Goal: Consume media (video, audio)

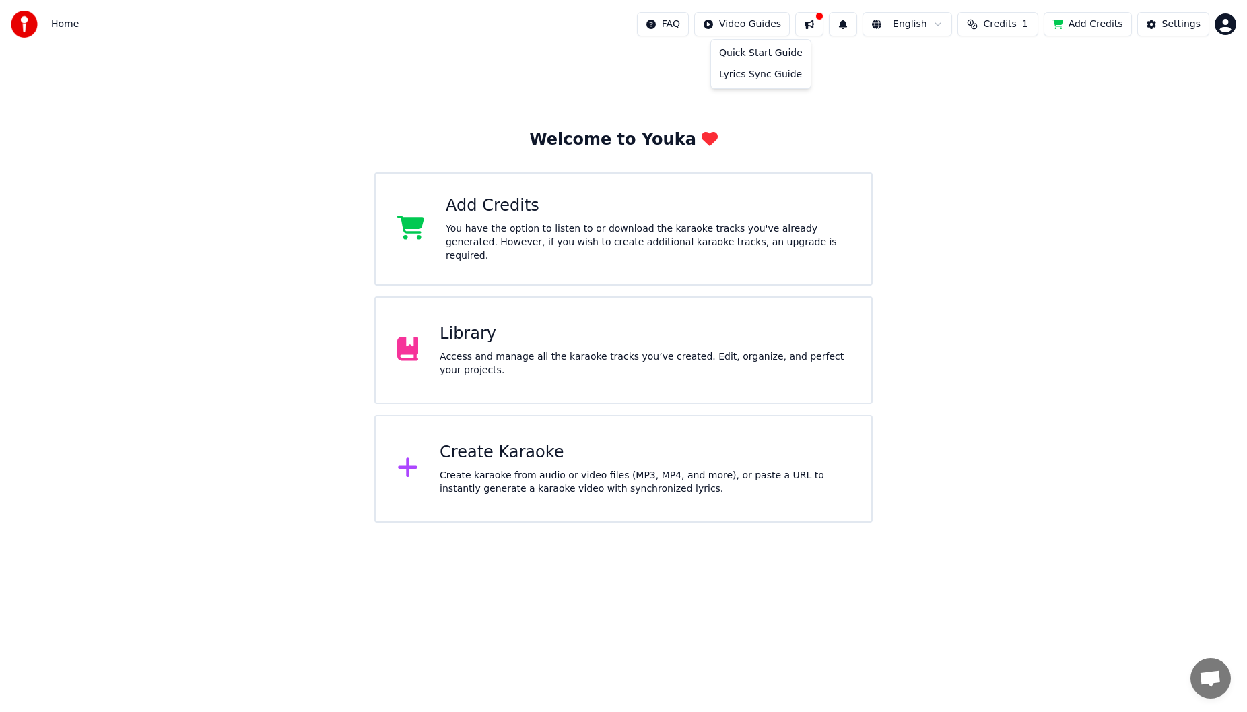
click at [776, 27] on html "Home FAQ Video Guides English Credits 1 Add Credits Settings Welcome to Youka A…" at bounding box center [623, 261] width 1247 height 522
click at [809, 344] on html "Home FAQ Video Guides English Credits 1 Add Credits Settings Welcome to Youka A…" at bounding box center [623, 261] width 1247 height 522
click at [498, 334] on div "Library" at bounding box center [645, 334] width 410 height 22
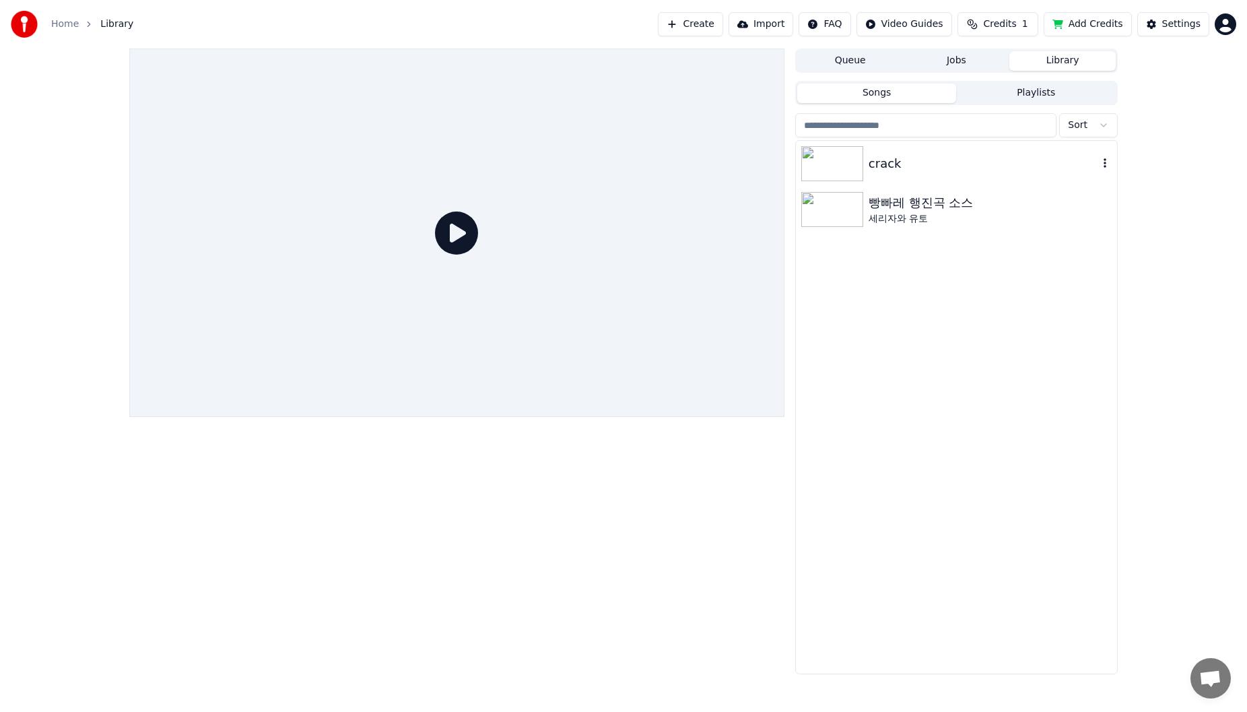
click at [918, 172] on div "crack" at bounding box center [983, 163] width 230 height 19
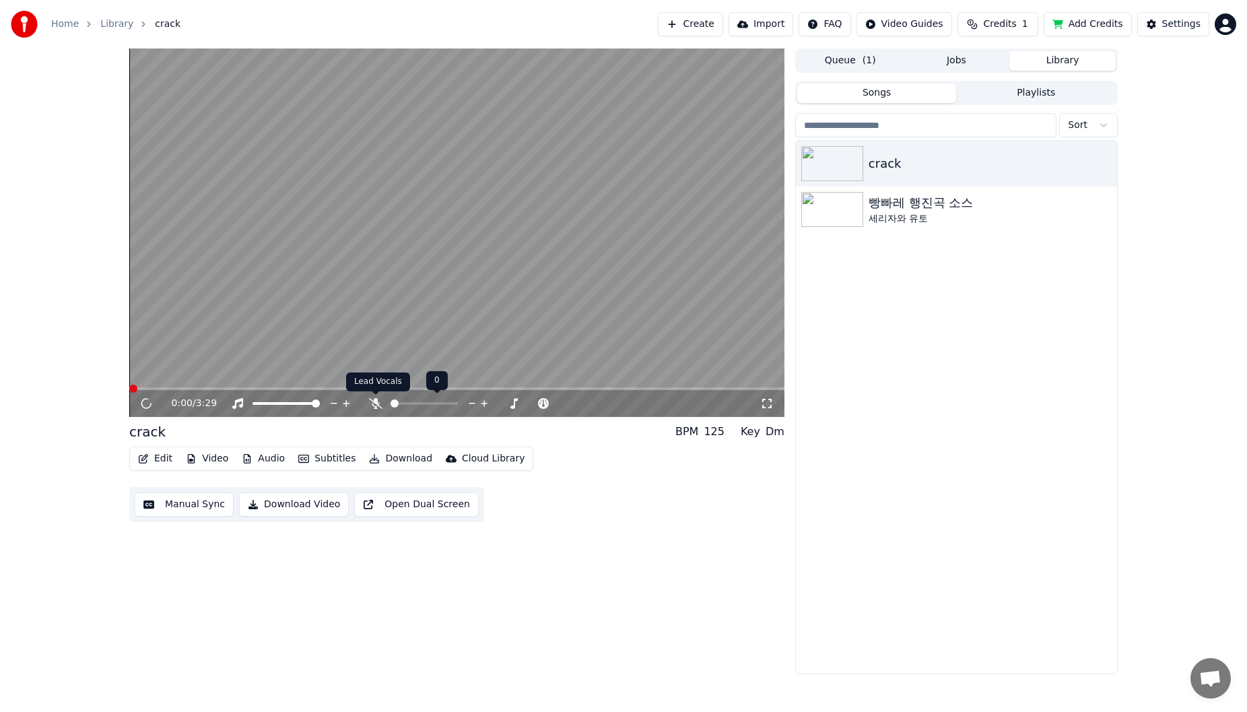
click at [380, 401] on icon at bounding box center [375, 403] width 13 height 11
click at [170, 387] on span at bounding box center [456, 388] width 655 height 3
click at [375, 403] on icon at bounding box center [375, 403] width 7 height 11
click at [199, 391] on div "0:15 / 3:29" at bounding box center [456, 403] width 655 height 27
click at [203, 387] on span at bounding box center [456, 388] width 655 height 3
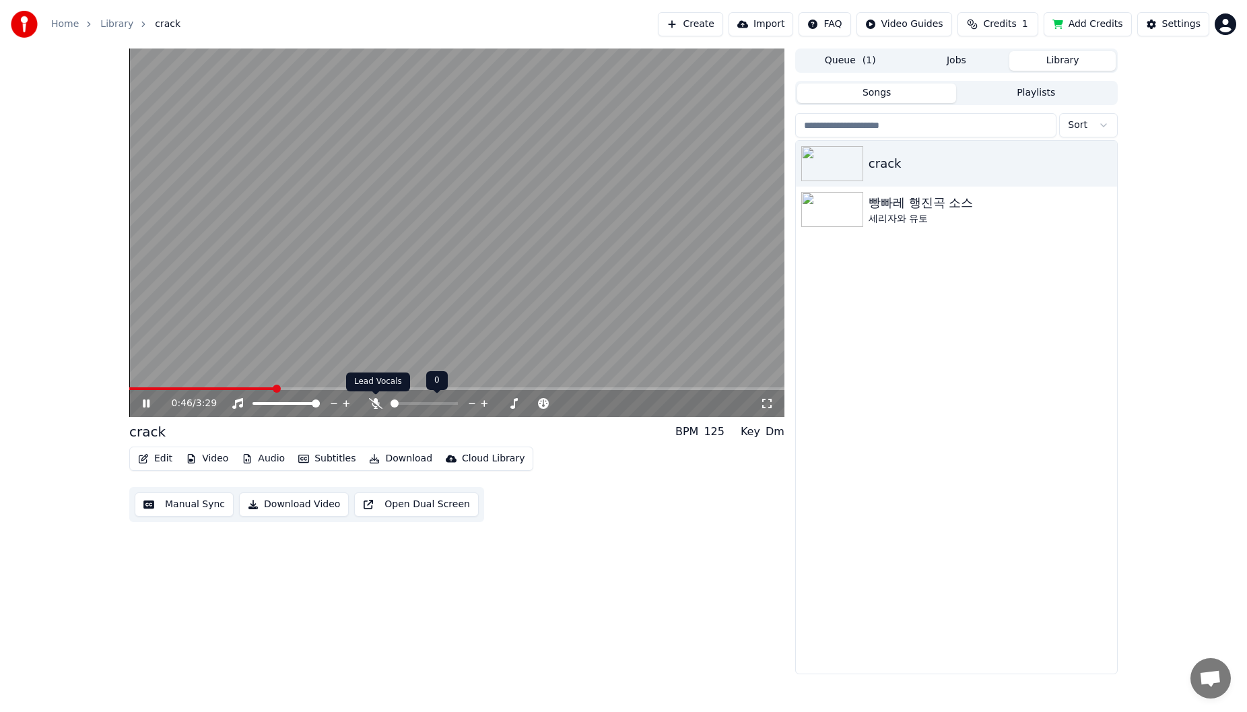
click at [376, 405] on icon at bounding box center [375, 403] width 13 height 11
click at [379, 404] on icon at bounding box center [375, 403] width 7 height 11
click at [284, 388] on span at bounding box center [234, 388] width 211 height 3
drag, startPoint x: 143, startPoint y: 403, endPoint x: 144, endPoint y: 395, distance: 8.1
click at [143, 402] on icon at bounding box center [146, 403] width 7 height 8
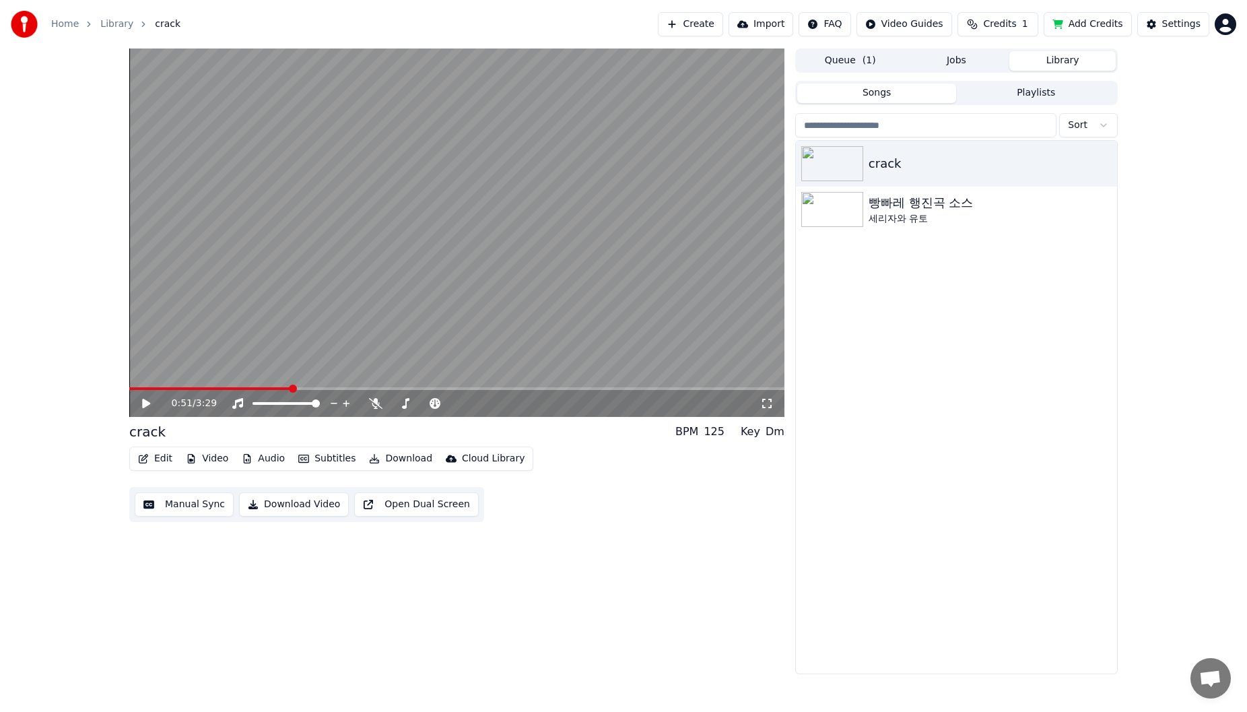
drag, startPoint x: 152, startPoint y: 383, endPoint x: 139, endPoint y: 386, distance: 13.9
click at [139, 386] on video at bounding box center [456, 232] width 655 height 368
click at [129, 389] on span at bounding box center [129, 388] width 0 height 3
click at [149, 402] on icon at bounding box center [146, 403] width 7 height 8
click at [572, 312] on video at bounding box center [456, 232] width 655 height 368
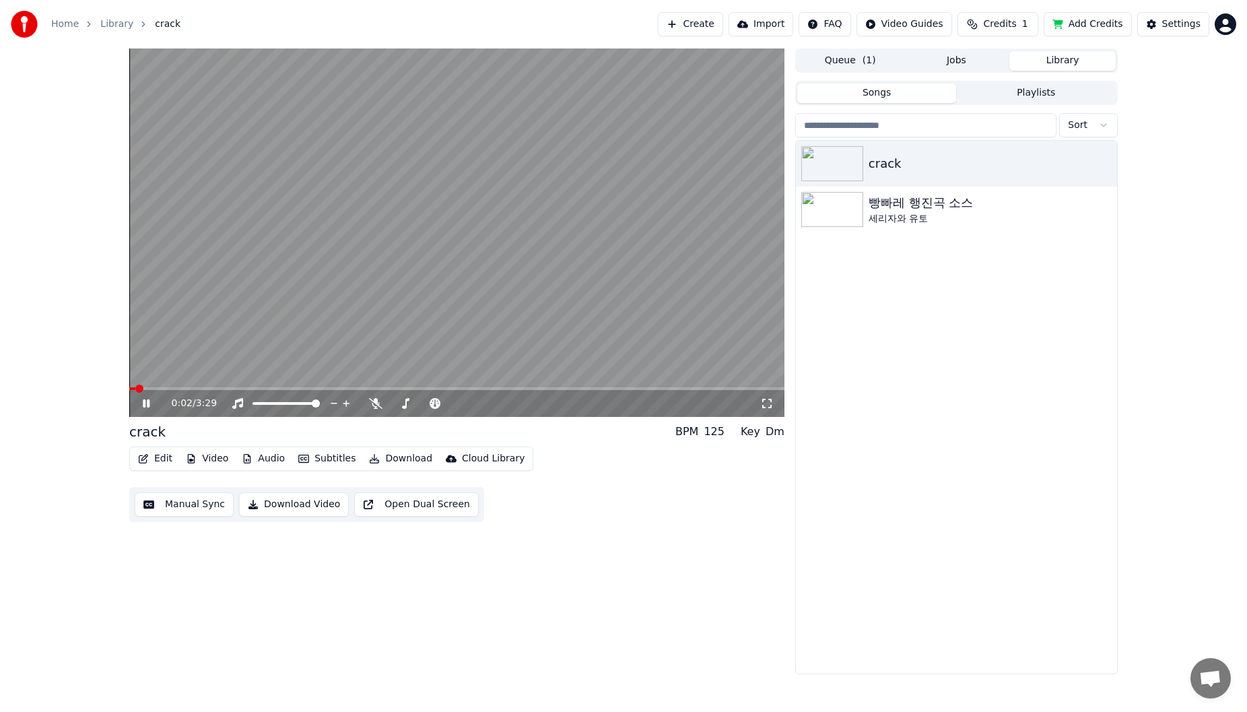
click at [171, 387] on span at bounding box center [456, 388] width 655 height 3
click at [195, 388] on span at bounding box center [456, 388] width 655 height 3
click at [439, 387] on span at bounding box center [456, 388] width 655 height 3
click at [242, 388] on span at bounding box center [185, 388] width 112 height 3
click at [379, 404] on icon at bounding box center [375, 403] width 13 height 11
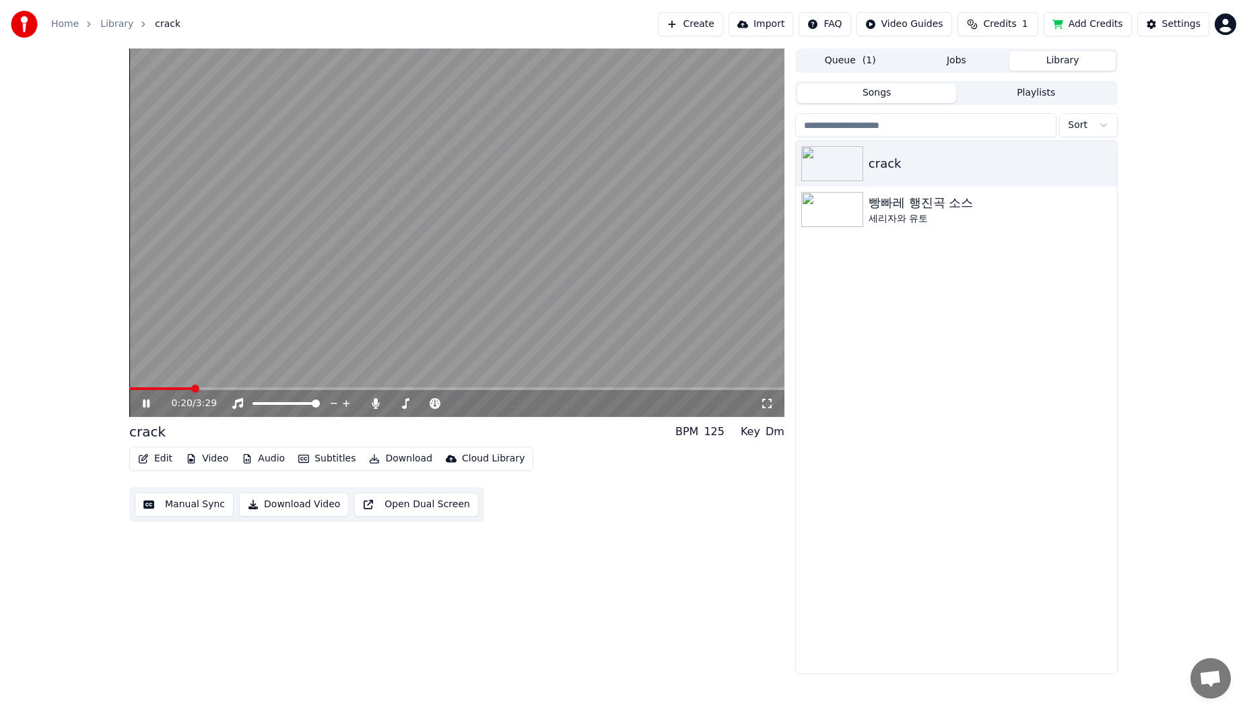
click at [192, 387] on span at bounding box center [160, 388] width 63 height 3
click at [153, 407] on icon at bounding box center [156, 403] width 32 height 11
click at [152, 406] on icon at bounding box center [156, 403] width 32 height 11
click at [129, 390] on span at bounding box center [129, 388] width 0 height 3
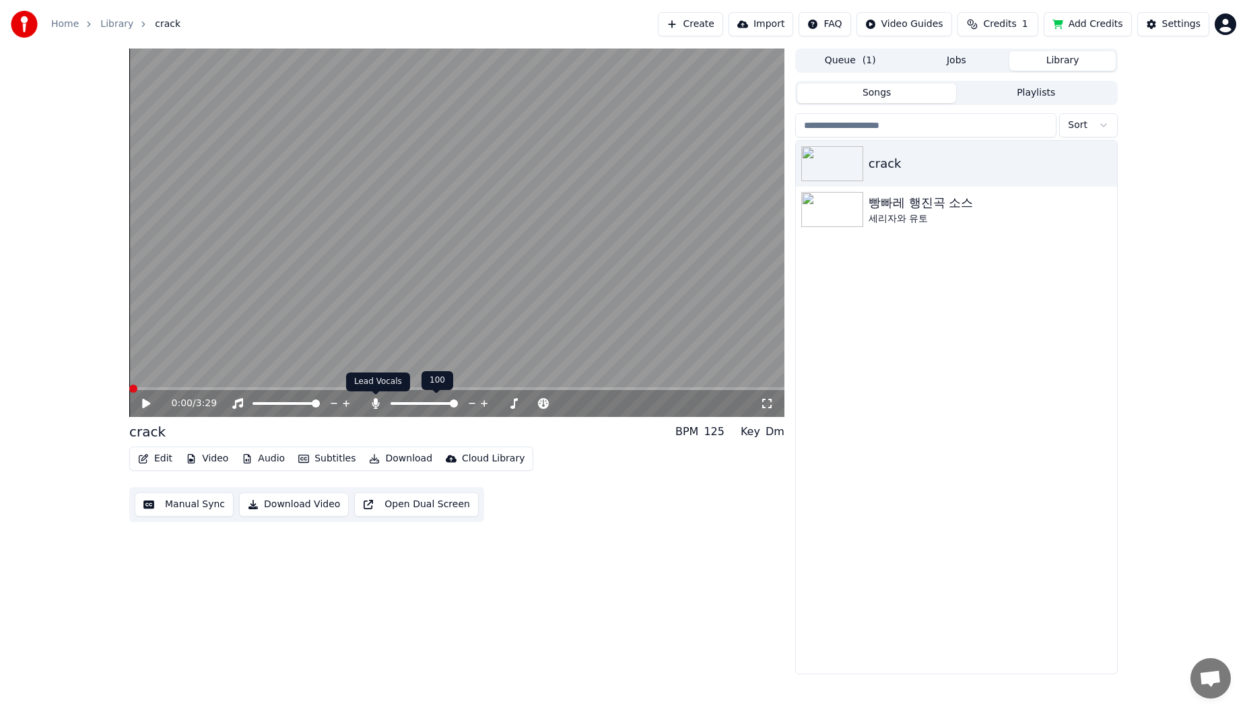
click at [374, 403] on icon at bounding box center [375, 403] width 7 height 11
click at [701, 29] on button "Create" at bounding box center [690, 24] width 65 height 24
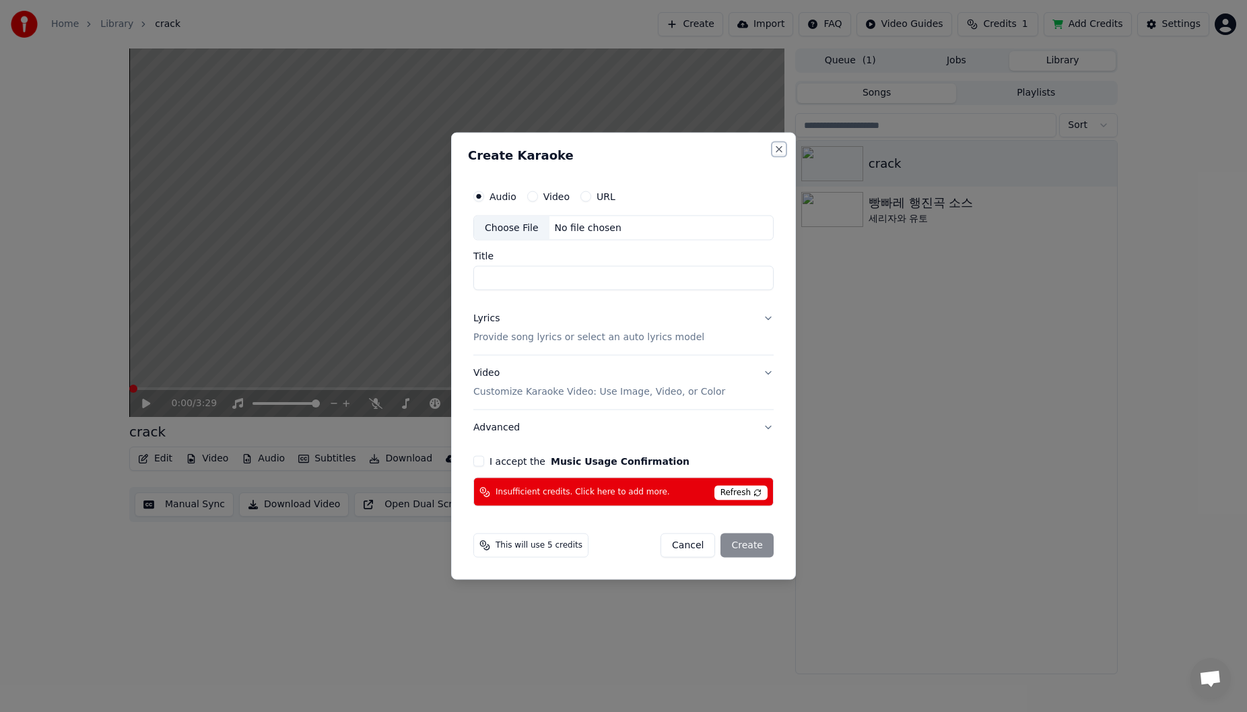
click at [776, 146] on button "Close" at bounding box center [779, 148] width 11 height 11
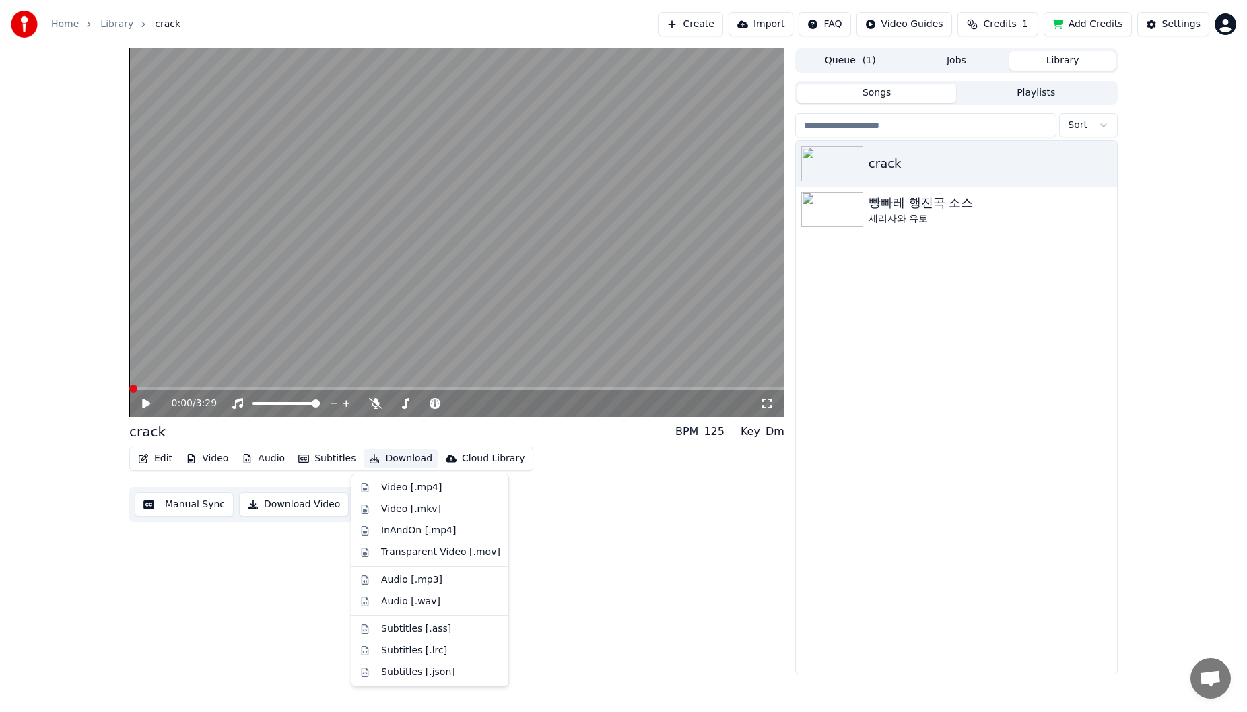
click at [403, 462] on button "Download" at bounding box center [401, 458] width 74 height 19
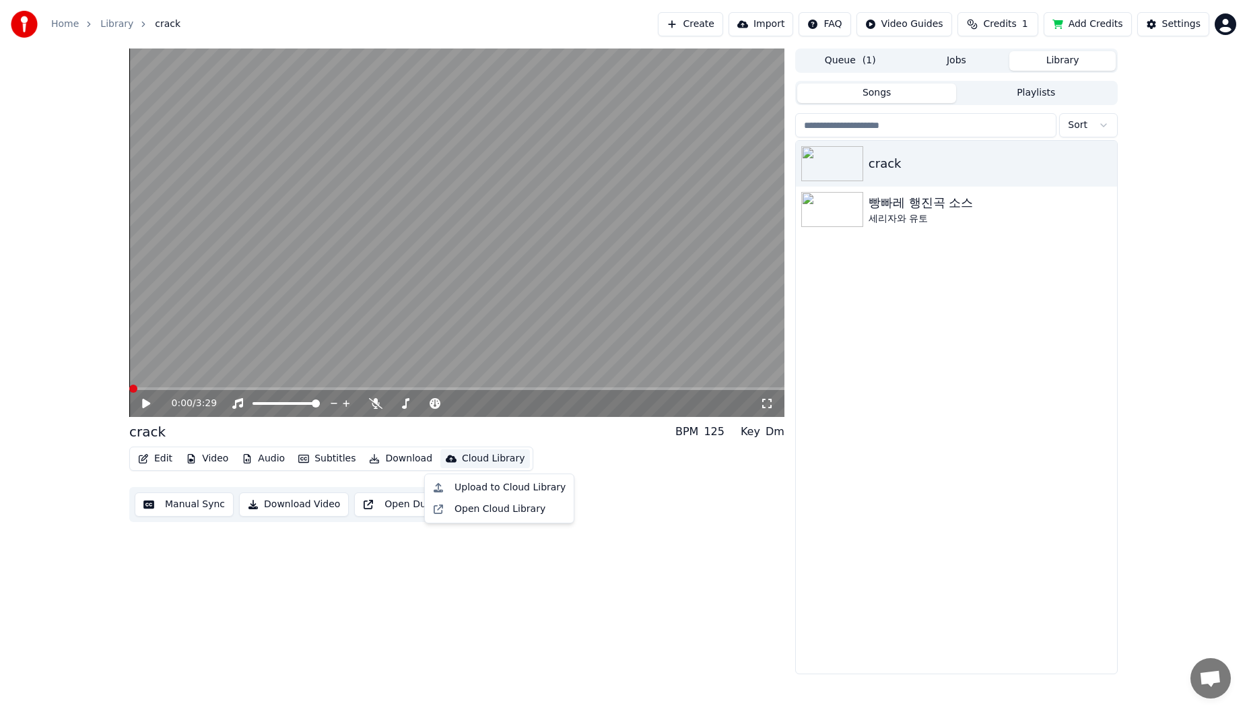
click at [609, 469] on div "Edit Video Audio Subtitles Download Cloud Library Manual Sync Download Video Op…" at bounding box center [456, 483] width 655 height 75
click at [583, 388] on span at bounding box center [456, 388] width 655 height 3
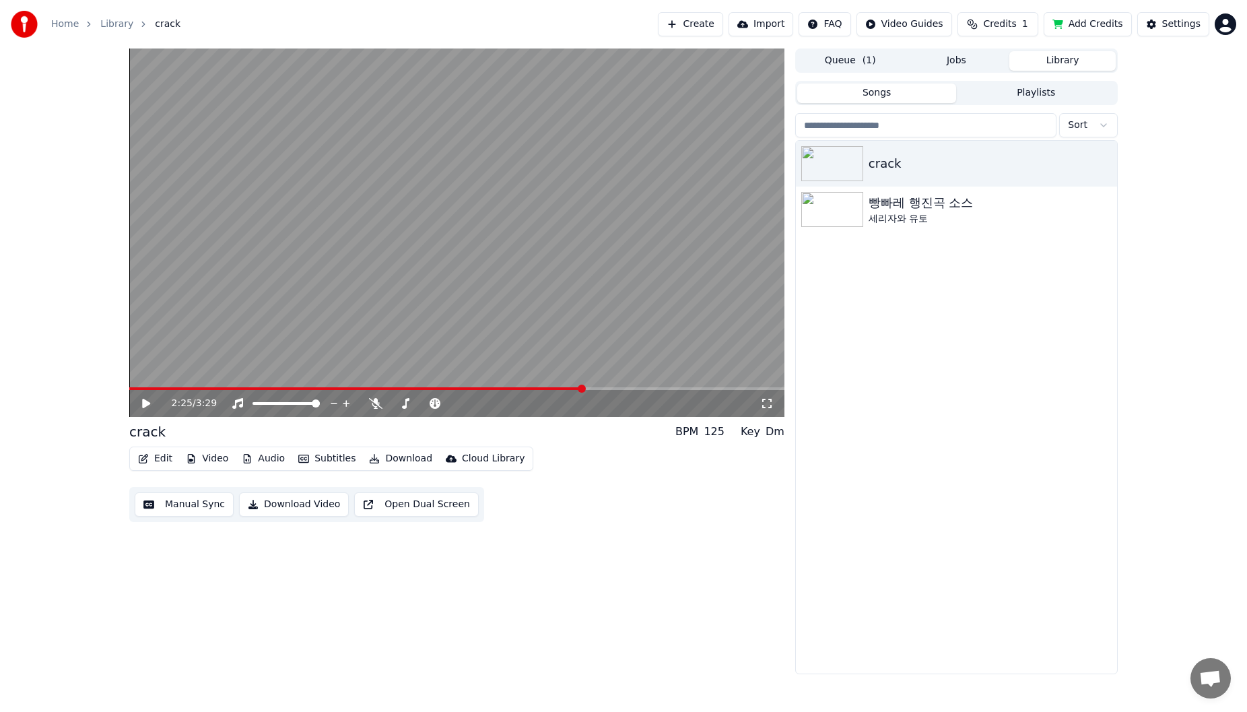
click at [139, 401] on div "2:25 / 3:29" at bounding box center [457, 403] width 644 height 13
click at [138, 400] on div "2:25 / 3:29" at bounding box center [457, 403] width 644 height 13
click at [153, 405] on icon at bounding box center [156, 403] width 32 height 11
click at [381, 407] on icon at bounding box center [375, 403] width 13 height 11
click at [400, 405] on span at bounding box center [394, 403] width 9 height 3
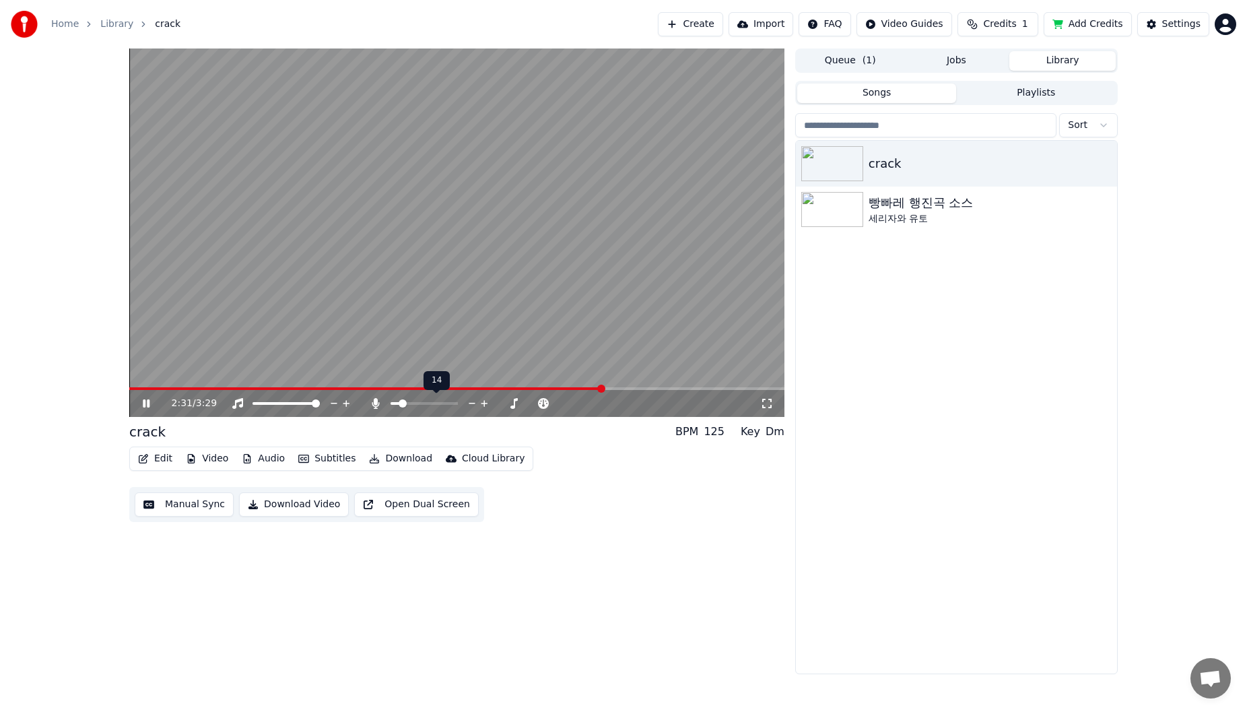
click at [382, 406] on div at bounding box center [436, 403] width 108 height 13
click at [379, 406] on icon at bounding box center [375, 403] width 13 height 11
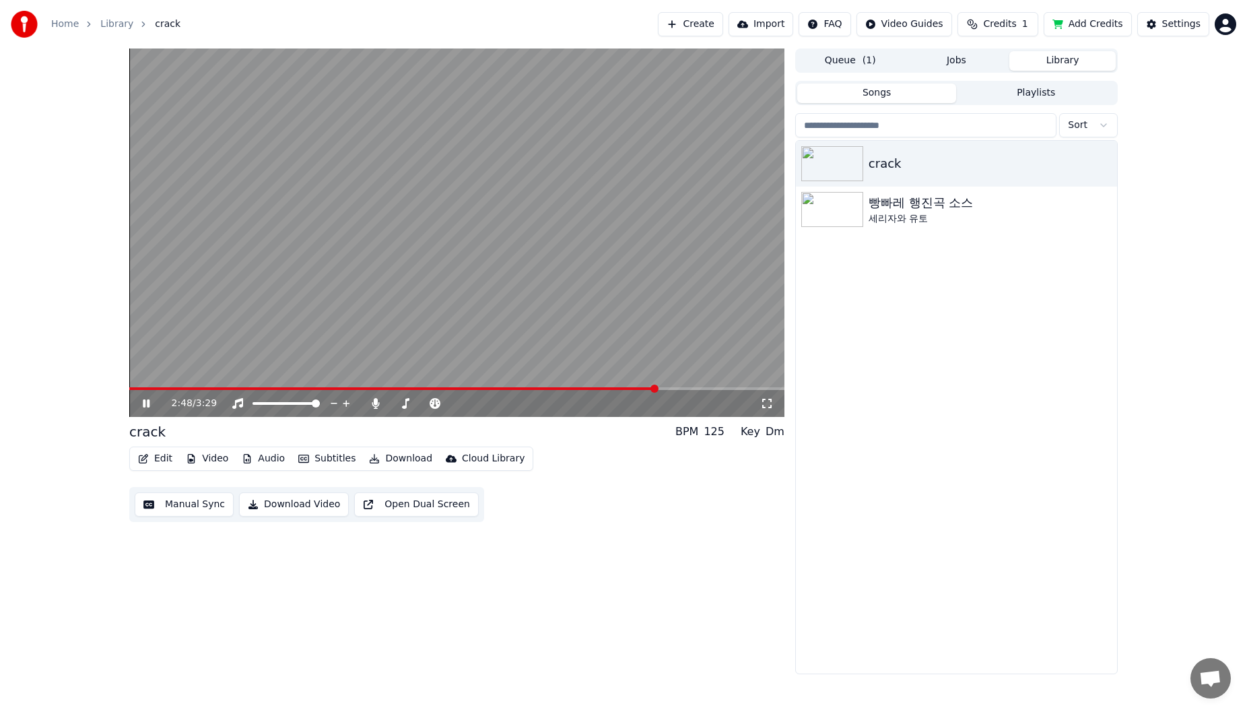
click at [312, 460] on button "Subtitles" at bounding box center [327, 458] width 68 height 19
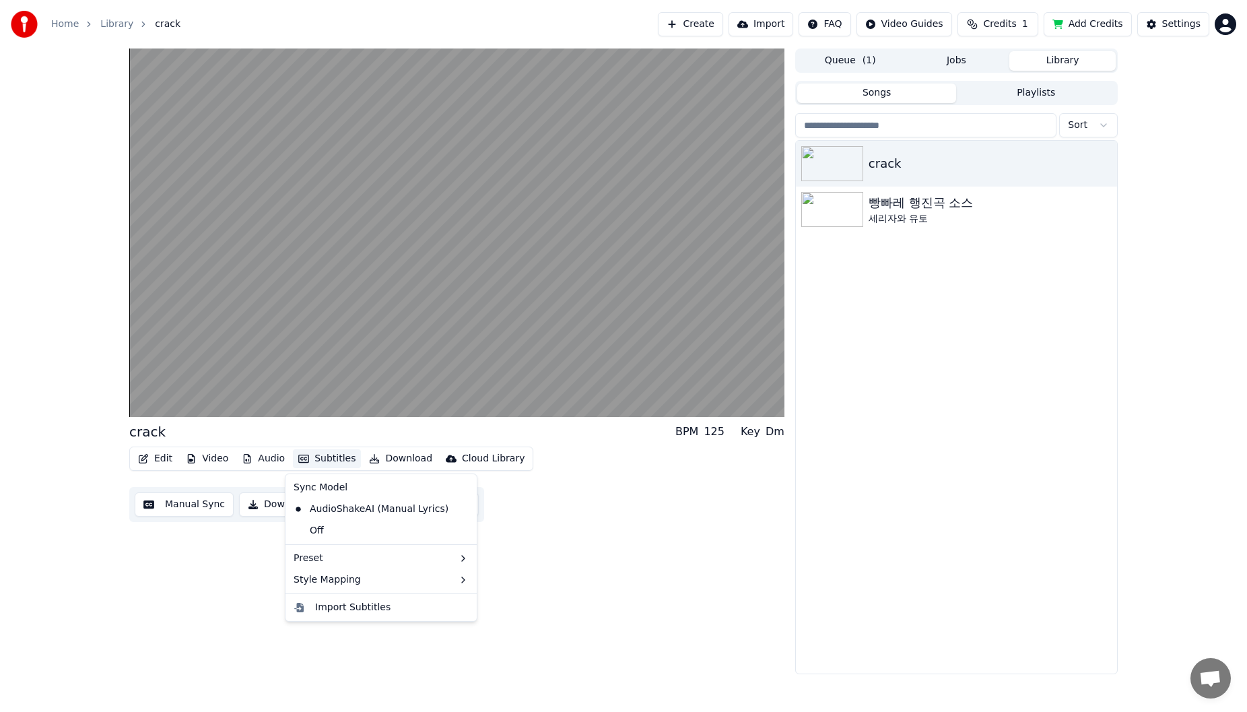
click at [136, 589] on div "crack BPM 125 Key Dm Edit Video Audio Subtitles Download Cloud Library Manual S…" at bounding box center [456, 360] width 655 height 625
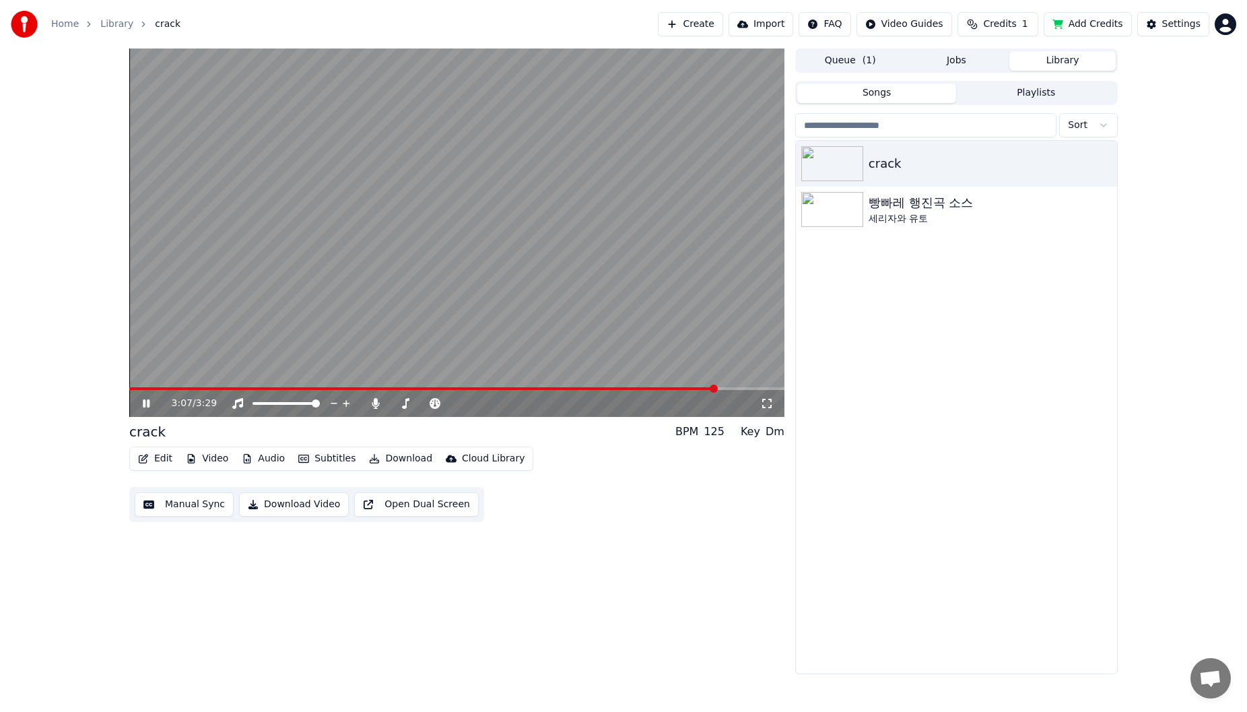
click at [189, 512] on button "Manual Sync" at bounding box center [184, 504] width 99 height 24
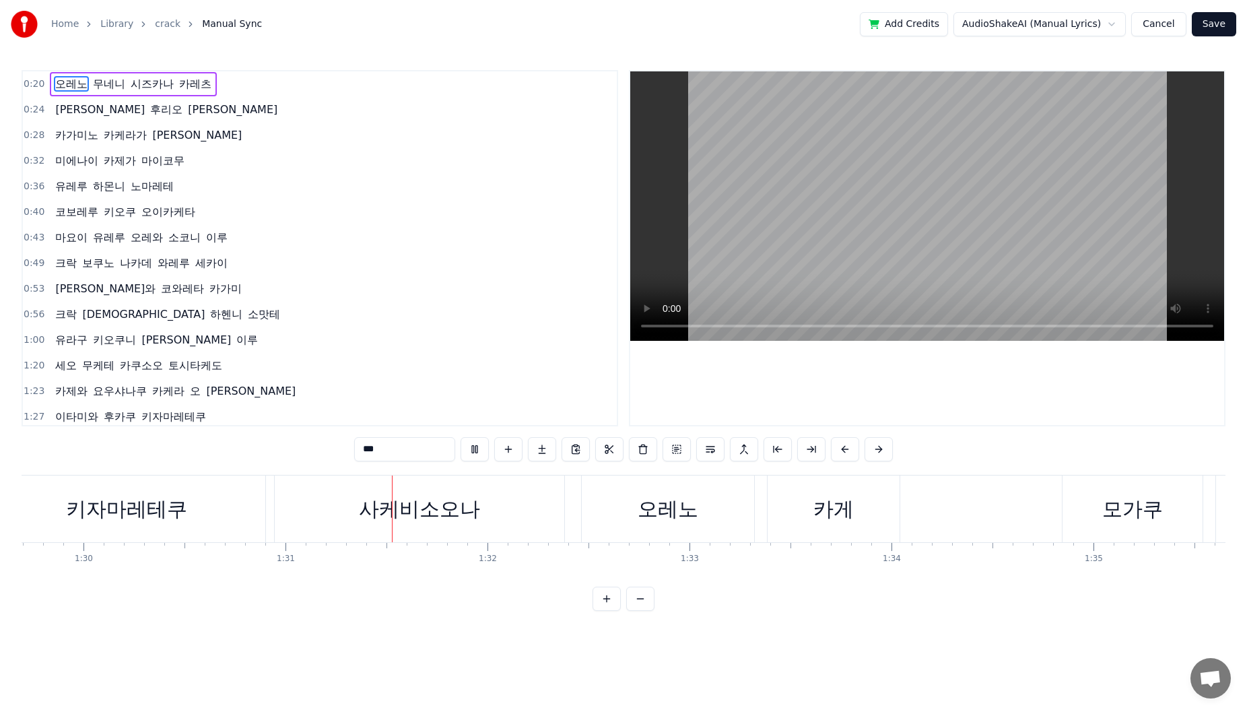
scroll to position [0, 18316]
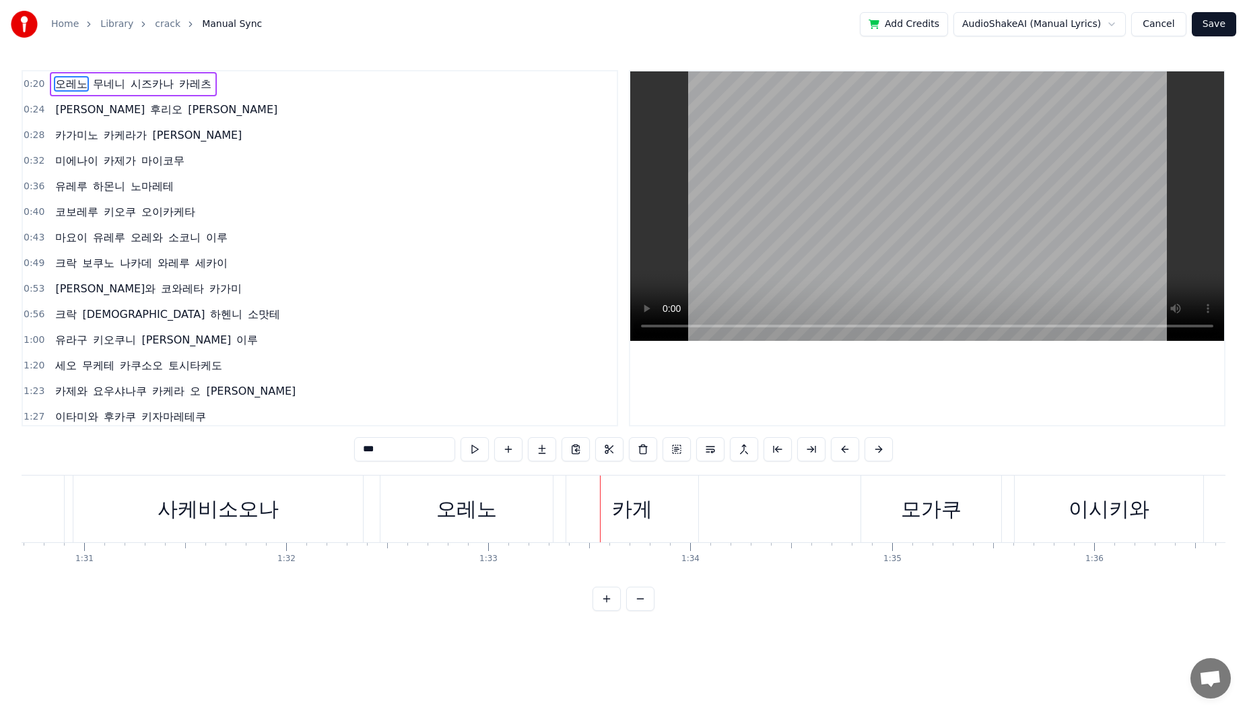
click at [1159, 20] on button "Cancel" at bounding box center [1158, 24] width 55 height 24
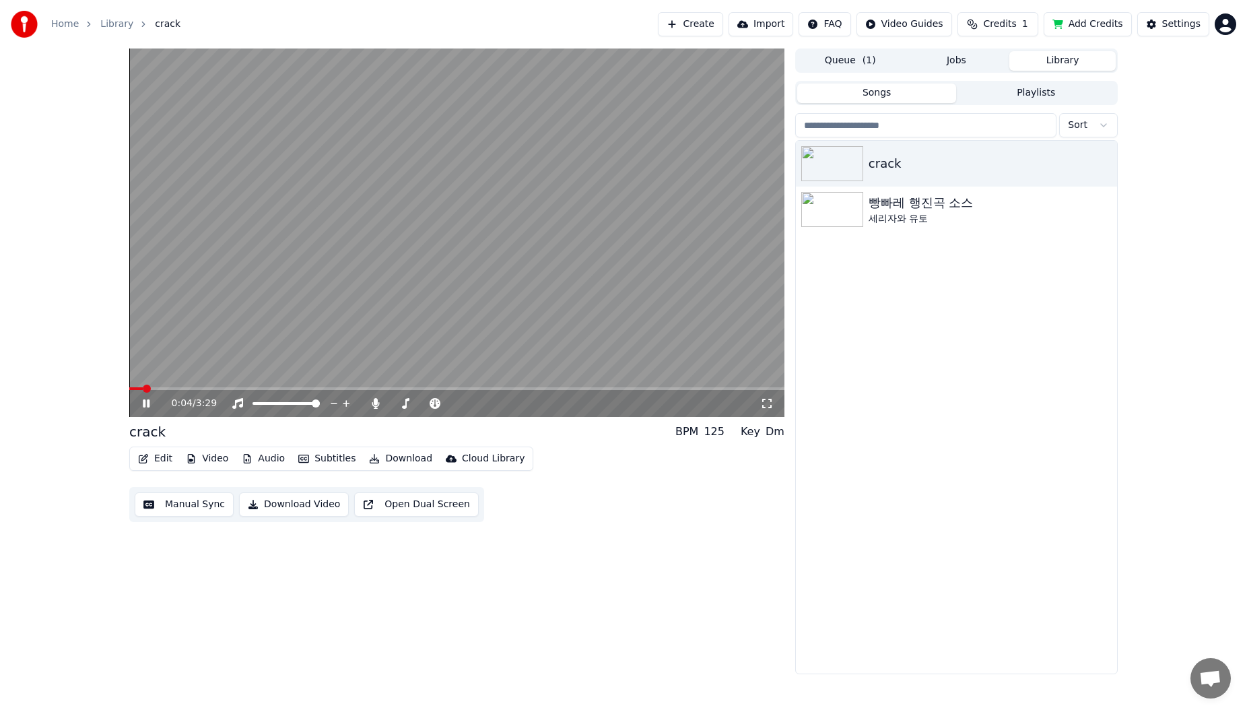
click at [183, 388] on span at bounding box center [456, 388] width 655 height 3
click at [145, 410] on div "0:25 / 3:29" at bounding box center [457, 403] width 644 height 13
click at [145, 407] on icon at bounding box center [156, 403] width 32 height 11
